Goal: Information Seeking & Learning: Find specific page/section

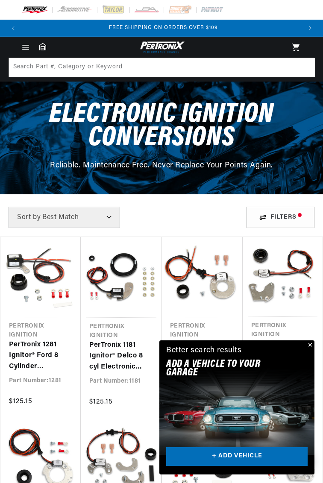
scroll to position [0, 279]
click at [104, 215] on select "Best Match Featured Name, A-Z Name, Z-A Price, Low to High Price, High to Low" at bounding box center [65, 217] width 112 height 21
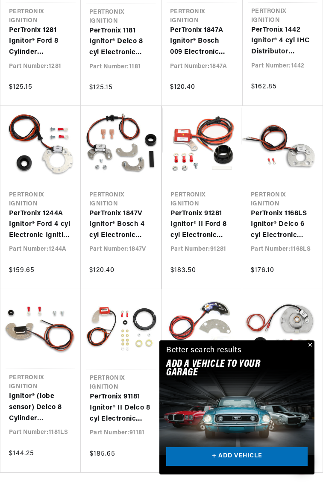
scroll to position [316, 0]
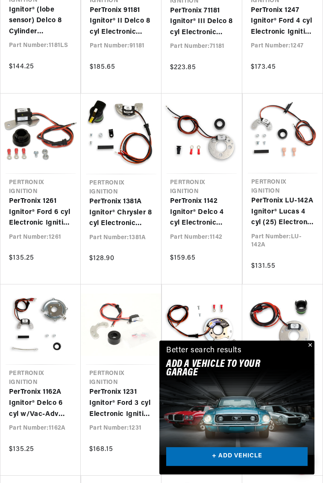
scroll to position [737, 0]
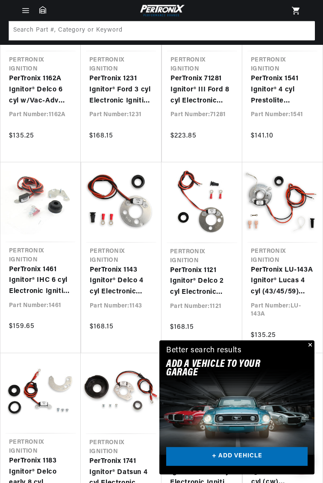
scroll to position [739, 0]
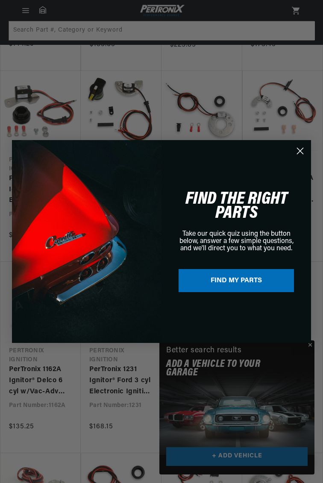
click at [317, 168] on div "Close dialog NEED HELP? Make finding the right part easy. Adding your vehicle t…" at bounding box center [161, 241] width 323 height 483
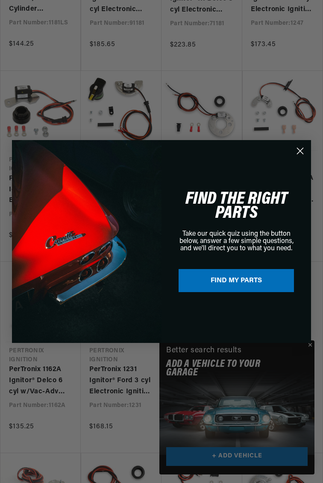
scroll to position [741, 0]
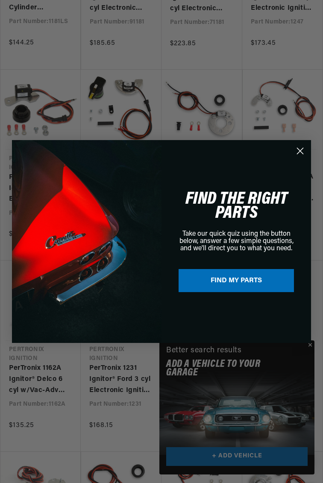
click at [307, 150] on circle "Close dialog" at bounding box center [300, 151] width 14 height 14
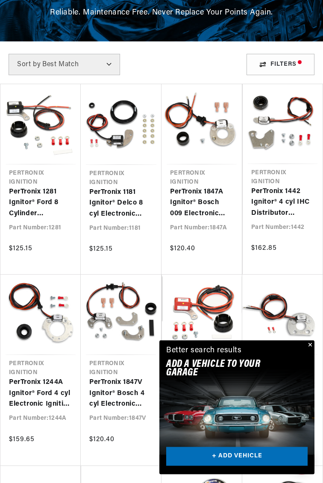
scroll to position [153, 0]
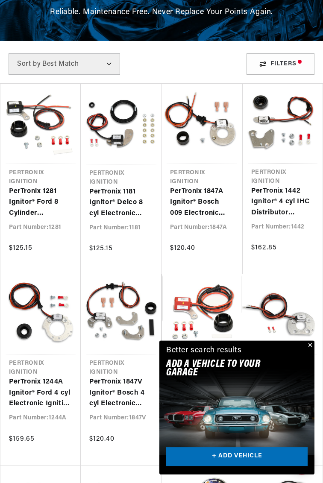
click at [111, 205] on link "PerTronix 1181 Ignitor® Delco 8 cyl Electronic Ignition Conversion Kit" at bounding box center [121, 203] width 64 height 33
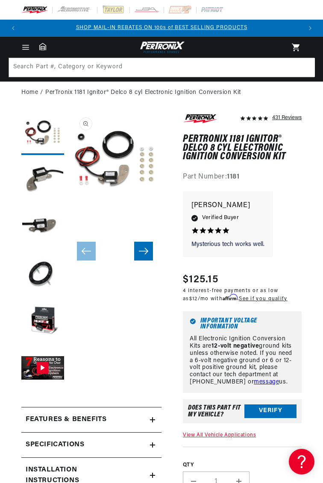
click at [153, 423] on icon at bounding box center [153, 420] width 0 height 5
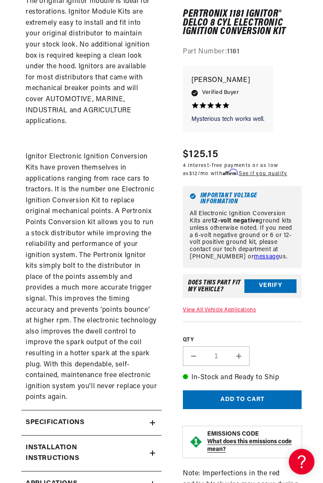
scroll to position [711, 0]
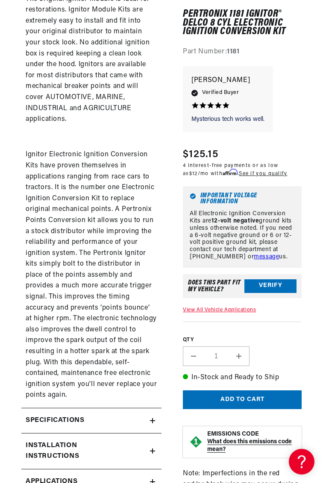
click at [1, 220] on section "431 Reviews" at bounding box center [161, 440] width 323 height 2095
click at [3, 300] on section "431 Reviews" at bounding box center [161, 440] width 323 height 2095
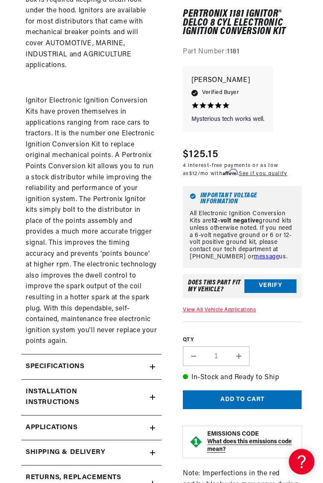
scroll to position [768, 0]
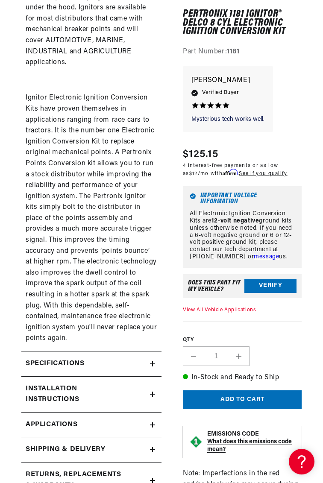
click at [84, 370] on h2 "Specifications" at bounding box center [55, 364] width 59 height 11
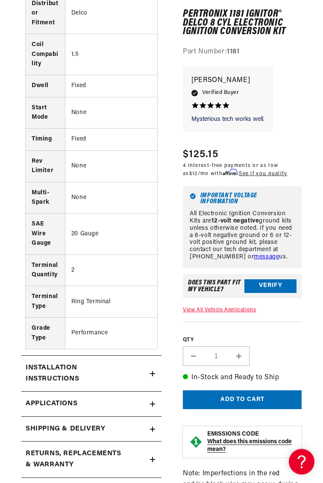
scroll to position [1260, 0]
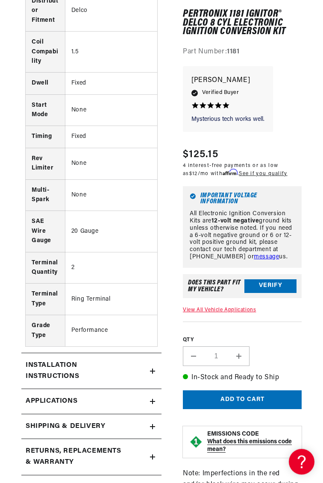
click at [46, 360] on h2 "Installation instructions" at bounding box center [77, 371] width 103 height 22
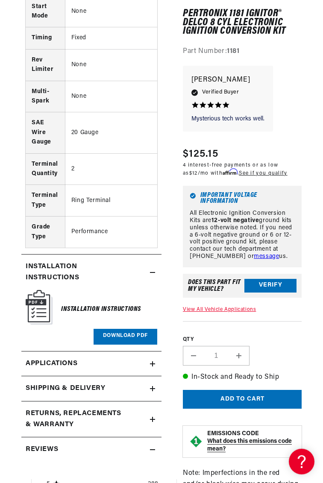
scroll to position [1360, 0]
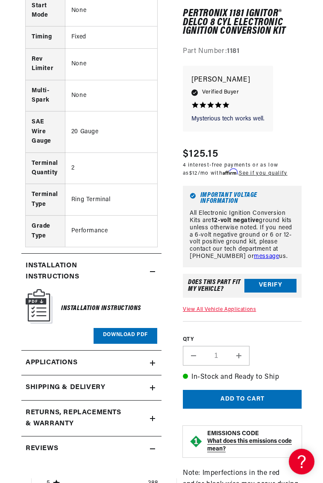
click at [44, 358] on span "Applications" at bounding box center [52, 363] width 52 height 11
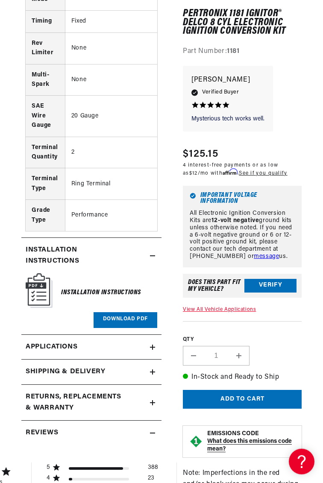
scroll to position [1380, 0]
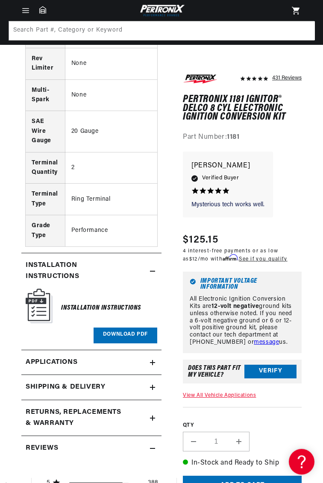
scroll to position [1360, 0]
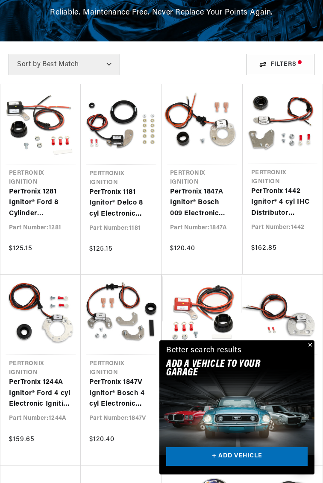
scroll to position [0, 279]
click at [273, 62] on div "Filters" at bounding box center [281, 64] width 68 height 21
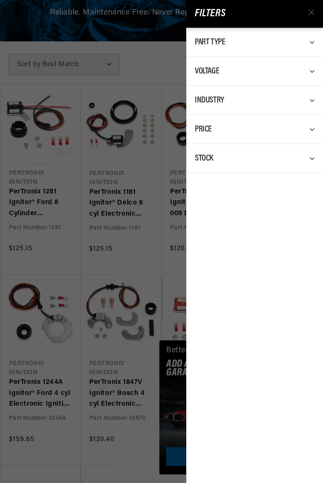
click at [315, 43] on icon at bounding box center [315, 42] width 12 height 12
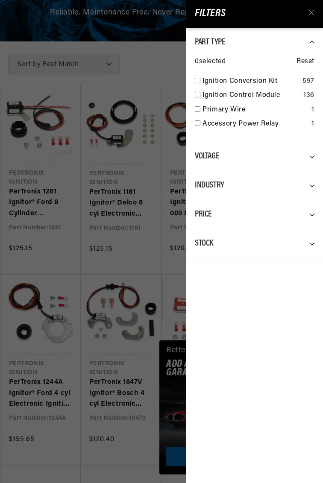
click at [153, 209] on div "Filters Part Type 0 selected Reset Ignition Conversion Kit 597 Ignition Control…" at bounding box center [161, 241] width 323 height 483
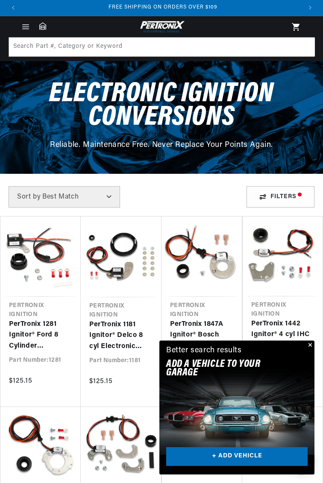
scroll to position [0, 0]
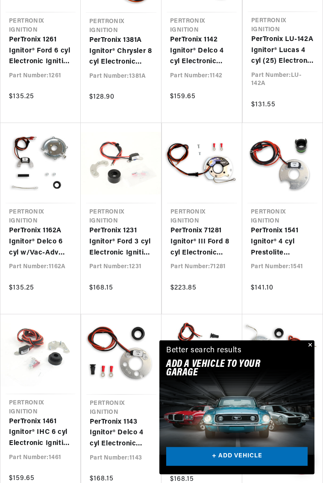
scroll to position [941, 0]
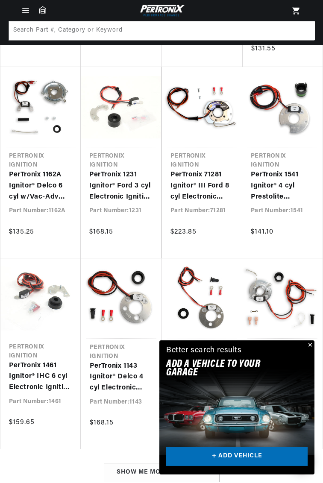
scroll to position [934, 0]
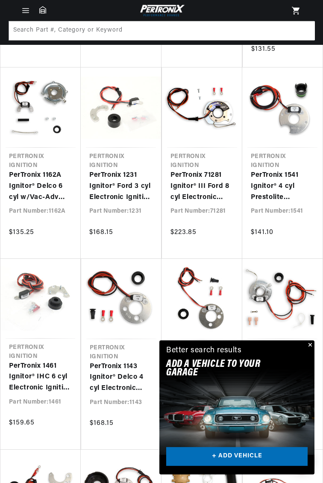
scroll to position [935, 0]
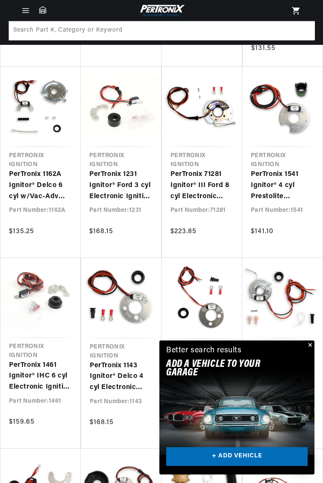
scroll to position [934, 0]
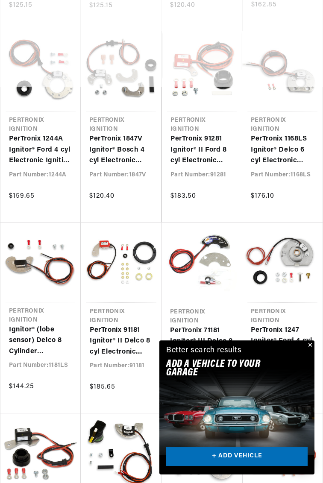
scroll to position [405, 0]
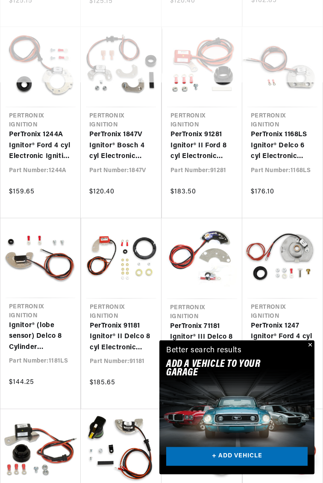
scroll to position [401, 0]
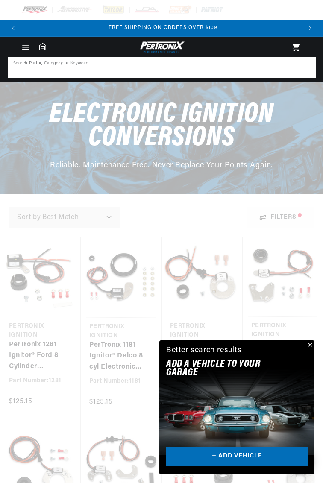
click at [32, 68] on input at bounding box center [162, 67] width 306 height 19
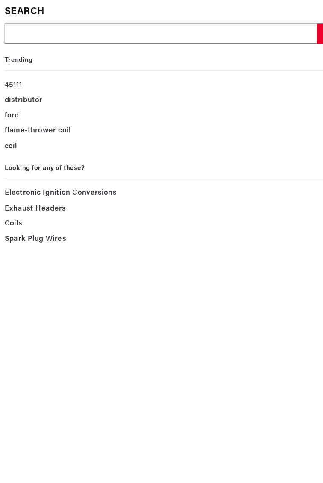
type input "c"
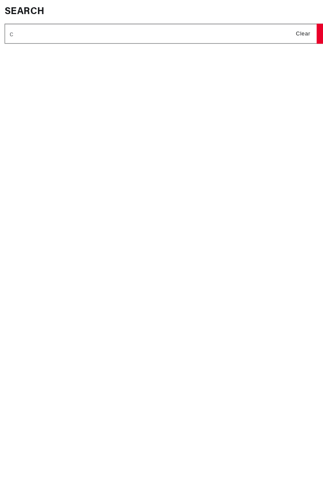
type input "co"
type input "coi"
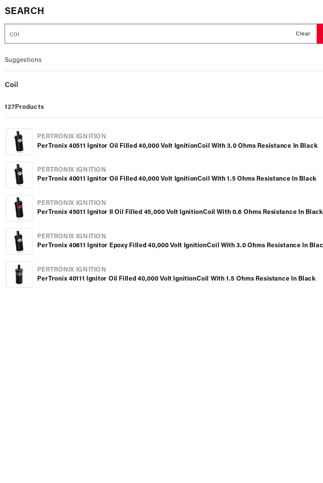
type input "coil"
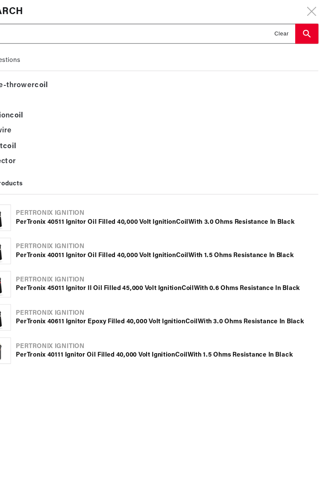
click at [312, 35] on use "search button" at bounding box center [307, 31] width 7 height 7
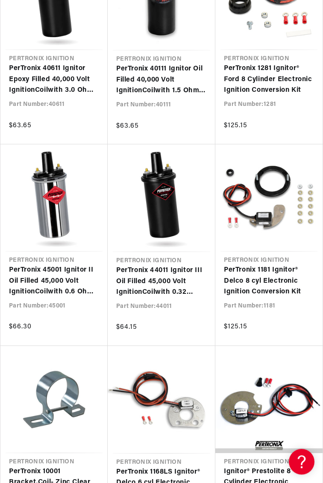
scroll to position [404, 0]
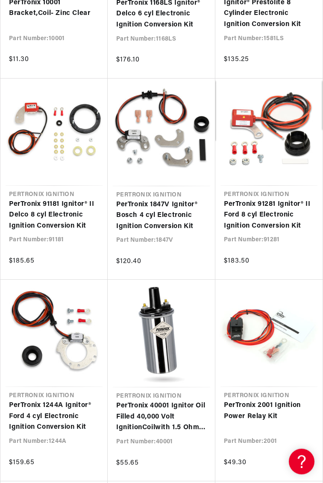
scroll to position [876, 0]
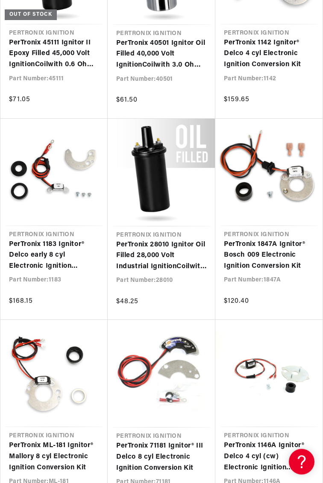
scroll to position [1641, 0]
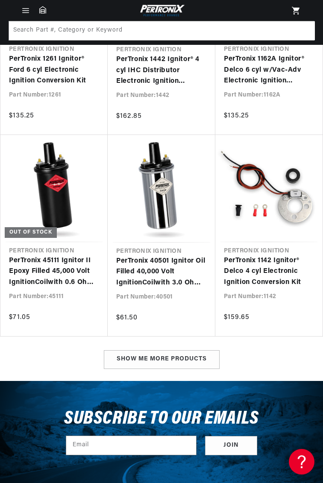
scroll to position [1376, 0]
